Goal: Find specific page/section: Find specific page/section

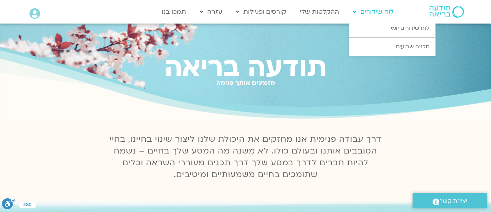
click at [378, 11] on link "לוח שידורים" at bounding box center [373, 11] width 49 height 15
click at [399, 32] on link "לוח שידורים יומי" at bounding box center [392, 28] width 86 height 18
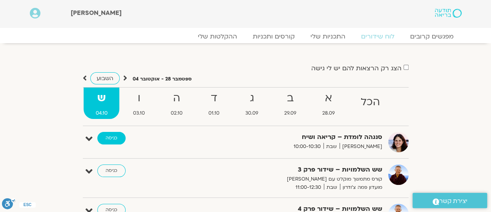
click at [108, 135] on link "כניסה" at bounding box center [111, 138] width 28 height 13
